Goal: Task Accomplishment & Management: Use online tool/utility

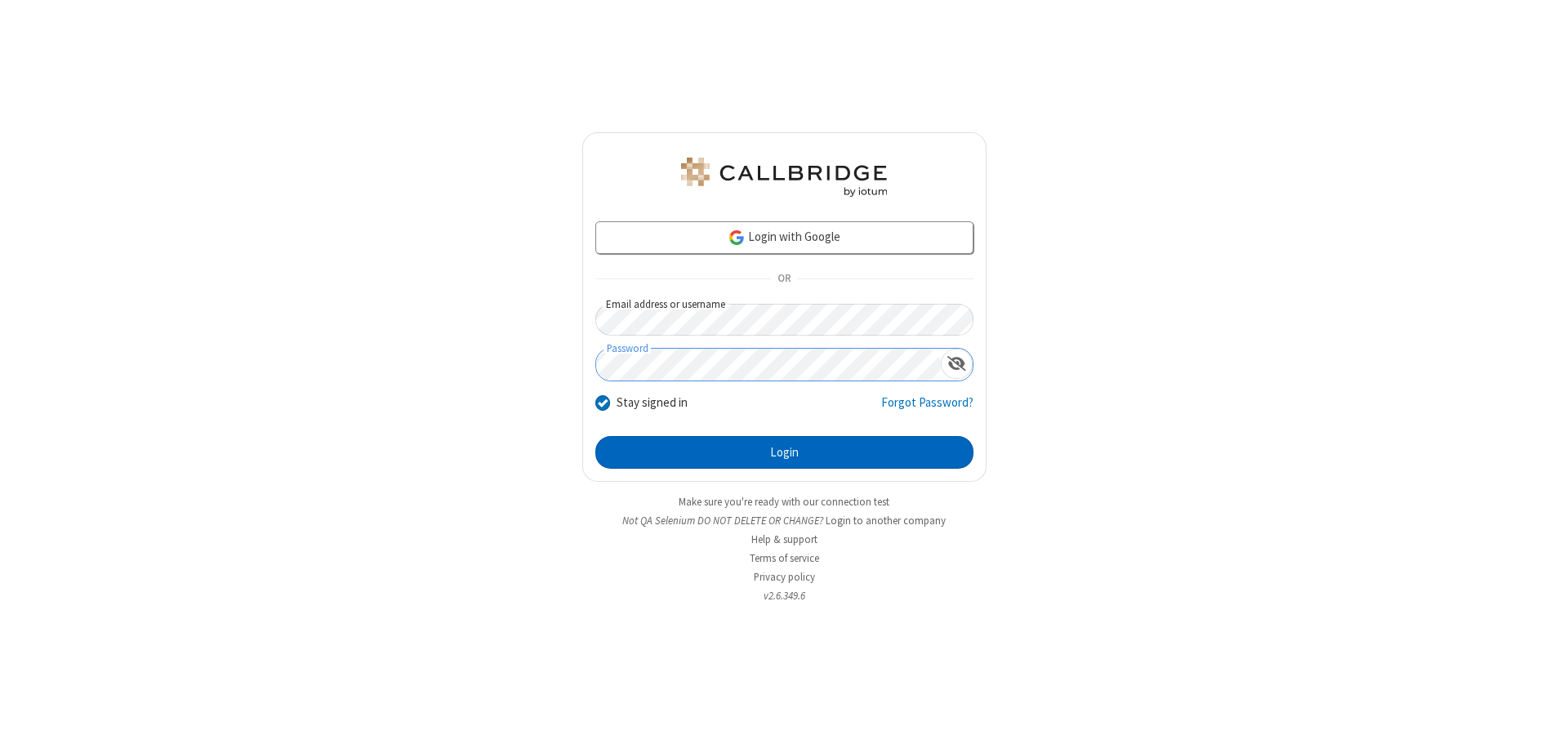
click at [784, 453] on button "Login" at bounding box center [784, 453] width 379 height 33
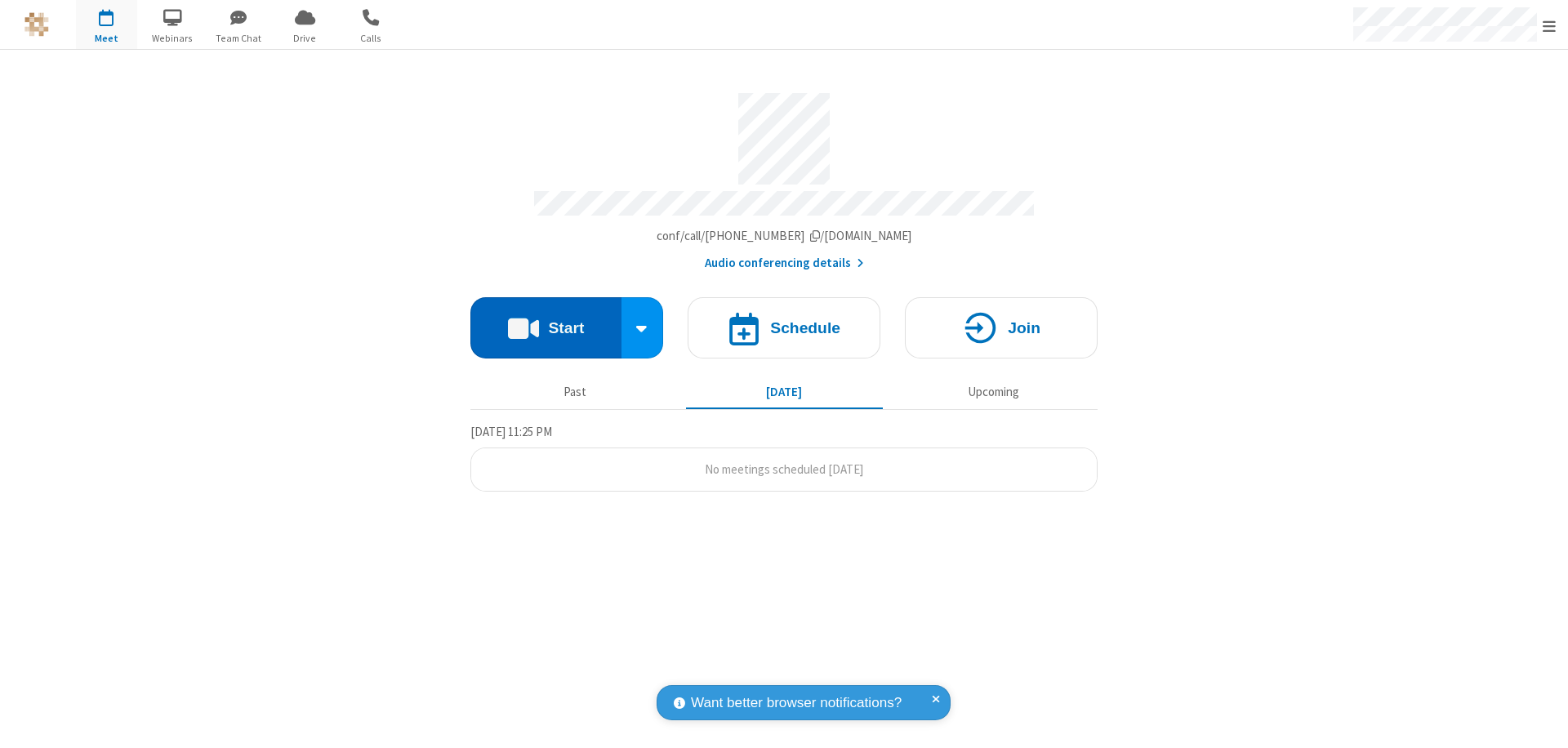
click at [546, 320] on button "Start" at bounding box center [545, 327] width 151 height 61
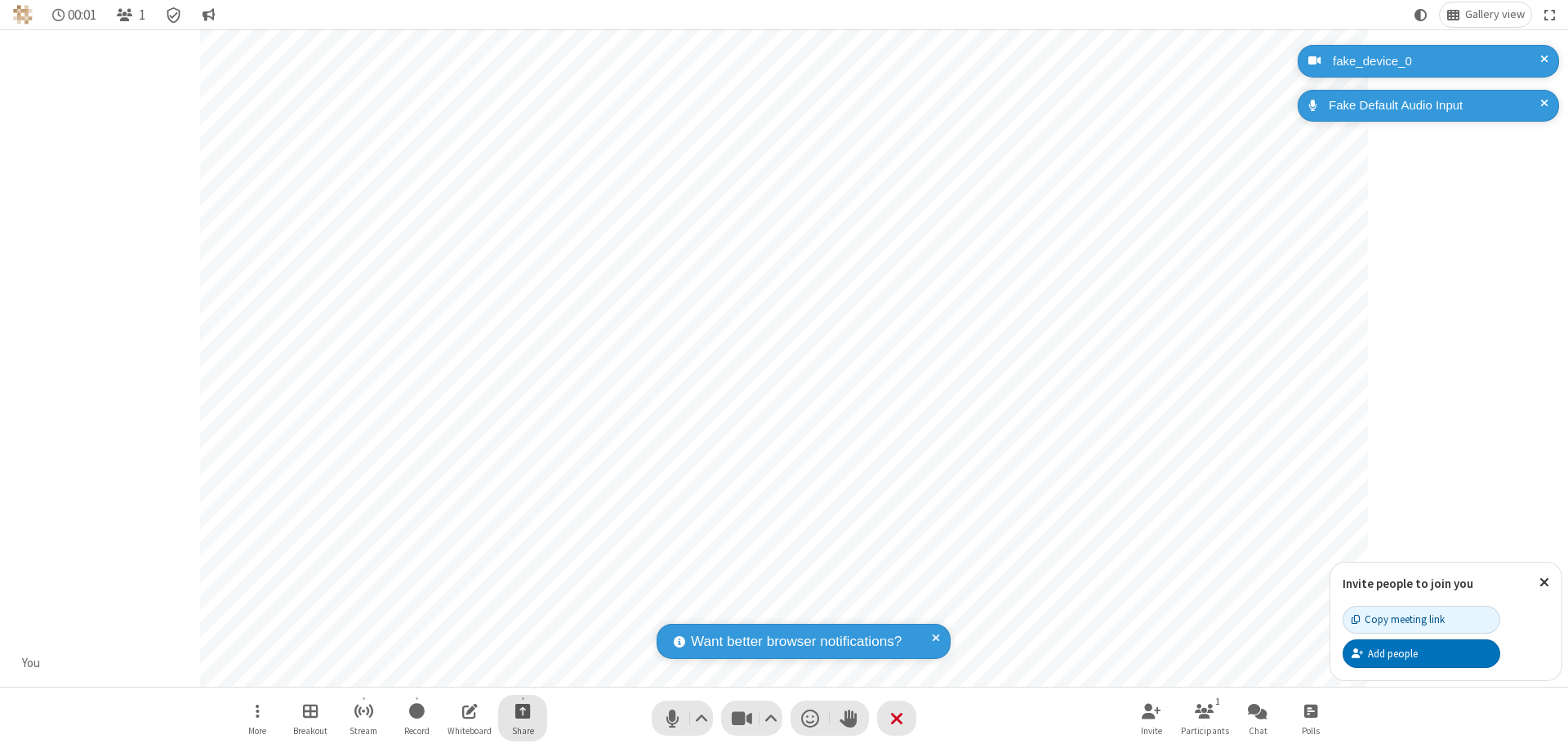
click at [523, 711] on span "Start sharing" at bounding box center [523, 711] width 16 height 20
click at [456, 643] on span "Present files & media" at bounding box center [456, 643] width 19 height 14
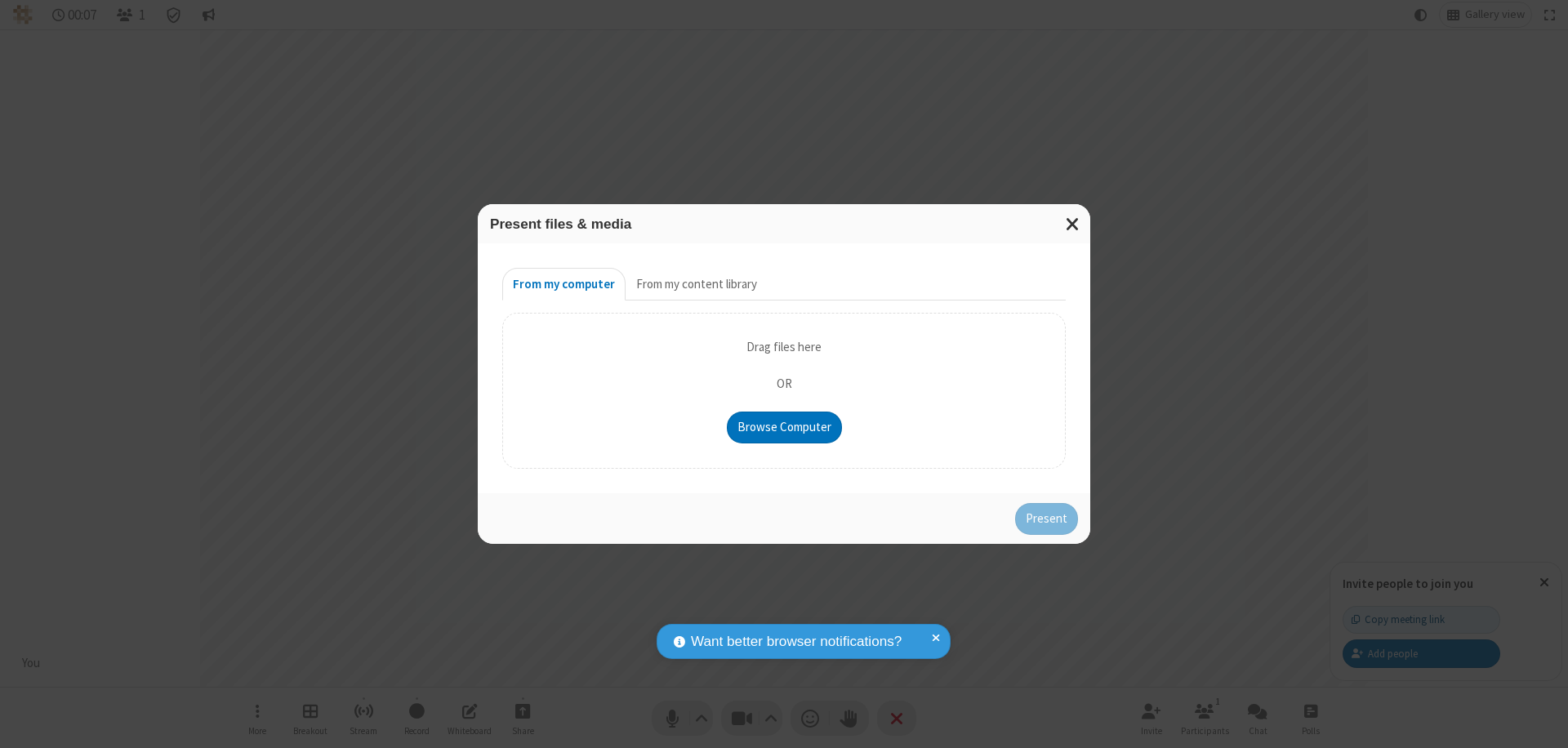
click at [695, 284] on button "From my content library" at bounding box center [696, 284] width 142 height 33
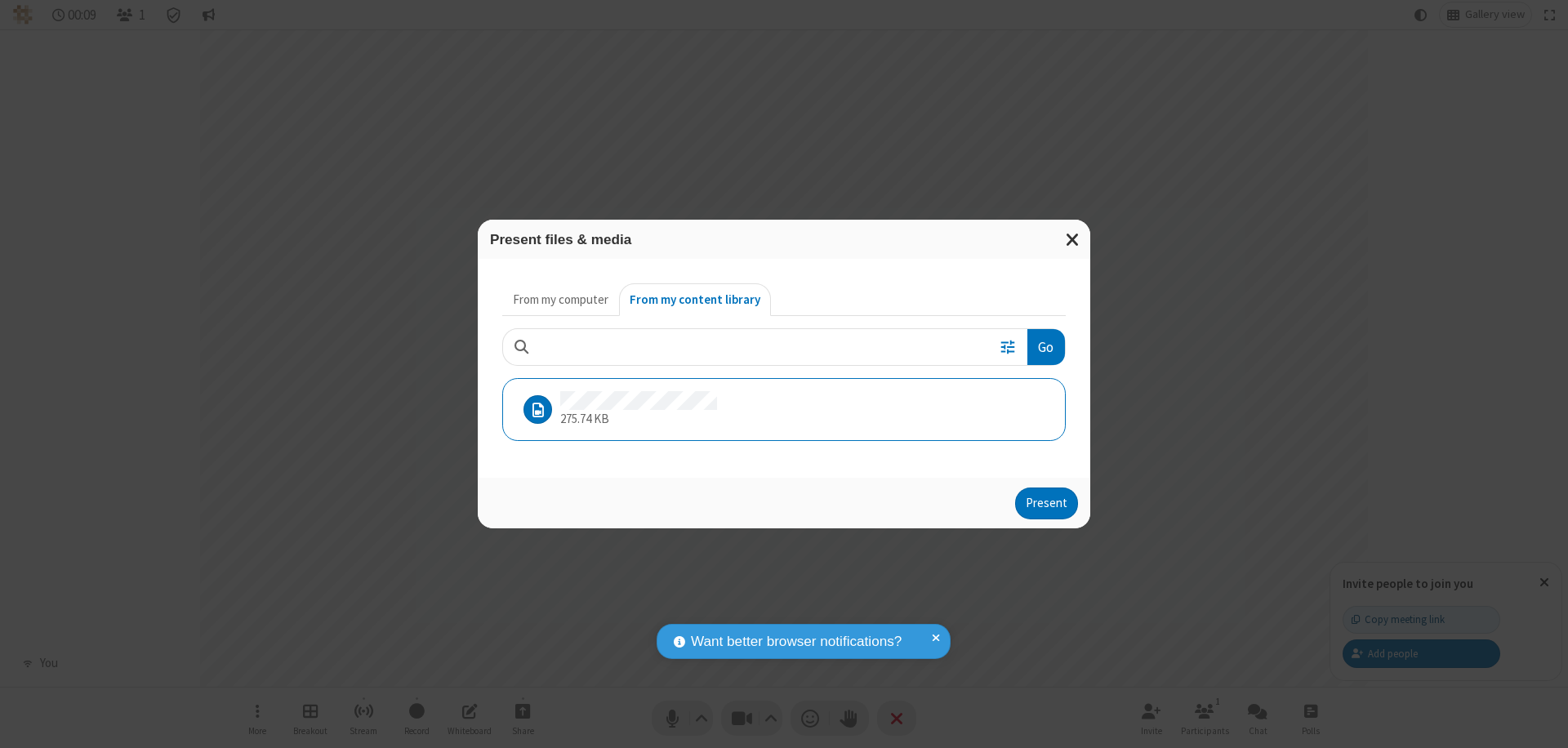
click at [1048, 503] on button "Present" at bounding box center [1046, 504] width 63 height 33
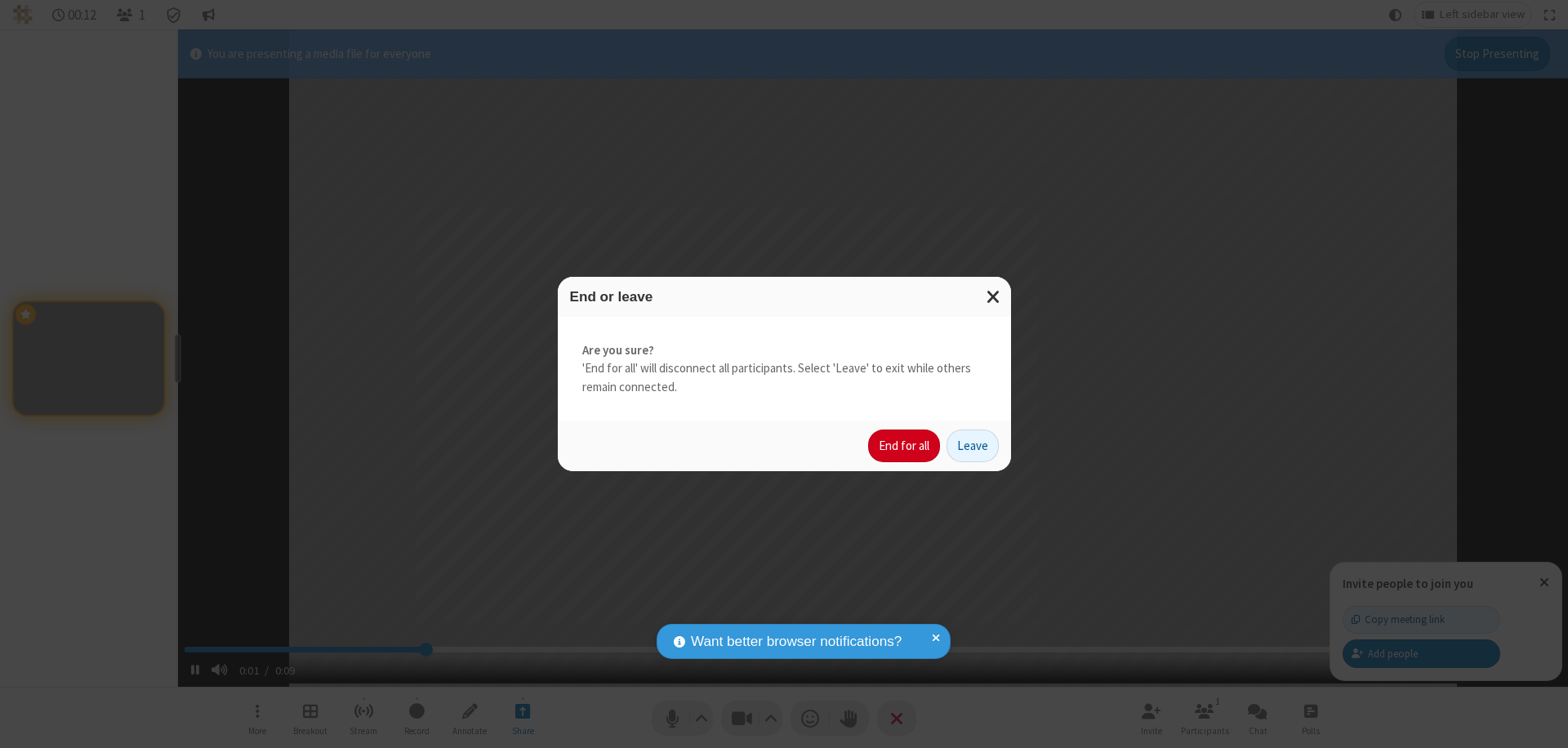
type input "2.628899"
click at [905, 446] on button "End for all" at bounding box center [903, 446] width 72 height 33
